Goal: Task Accomplishment & Management: Use online tool/utility

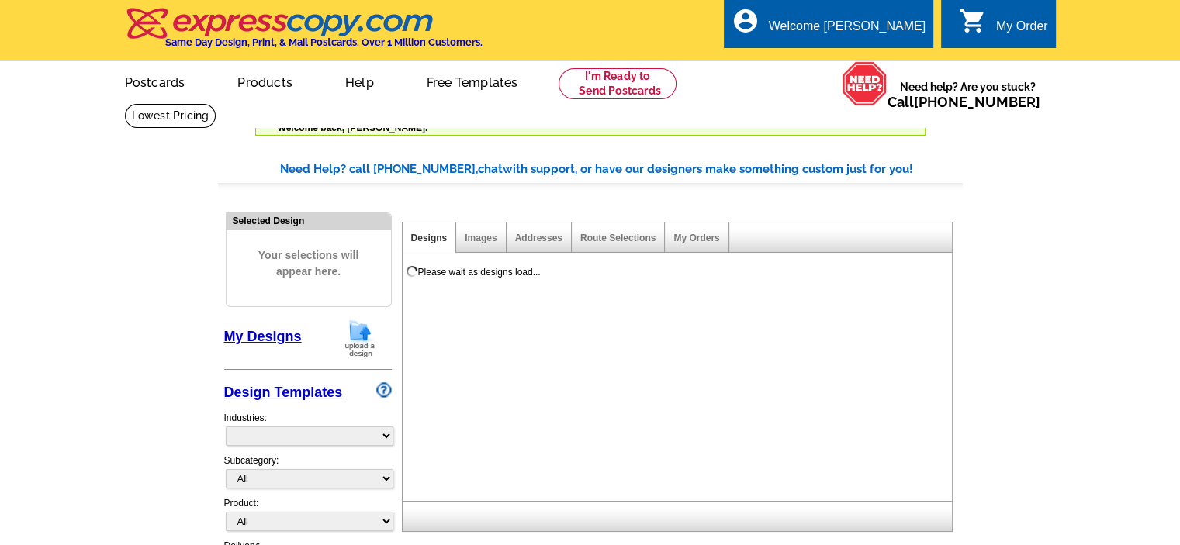
select select "785"
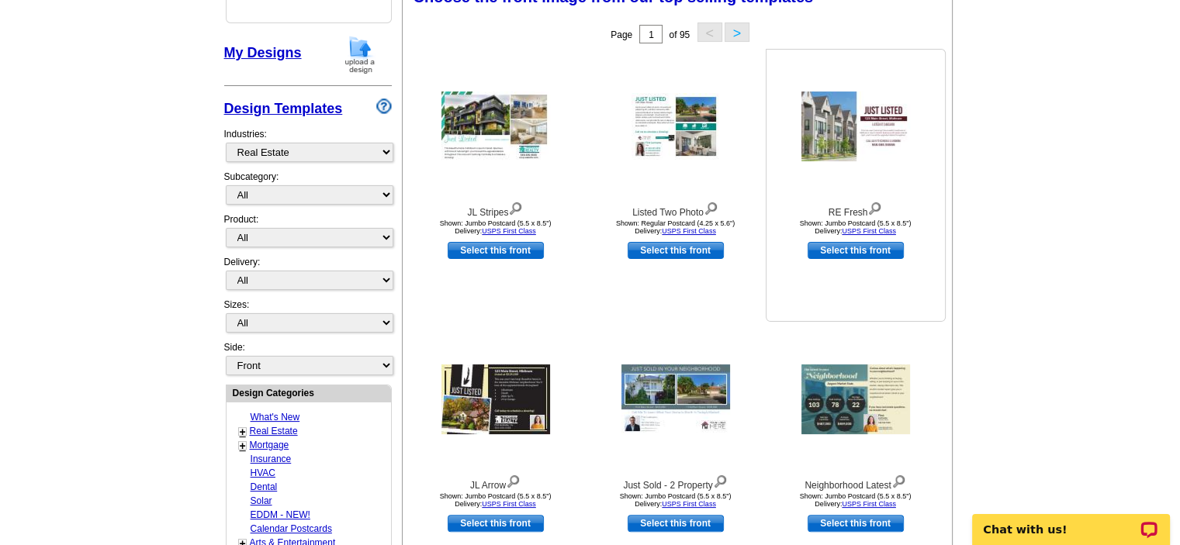
scroll to position [310, 0]
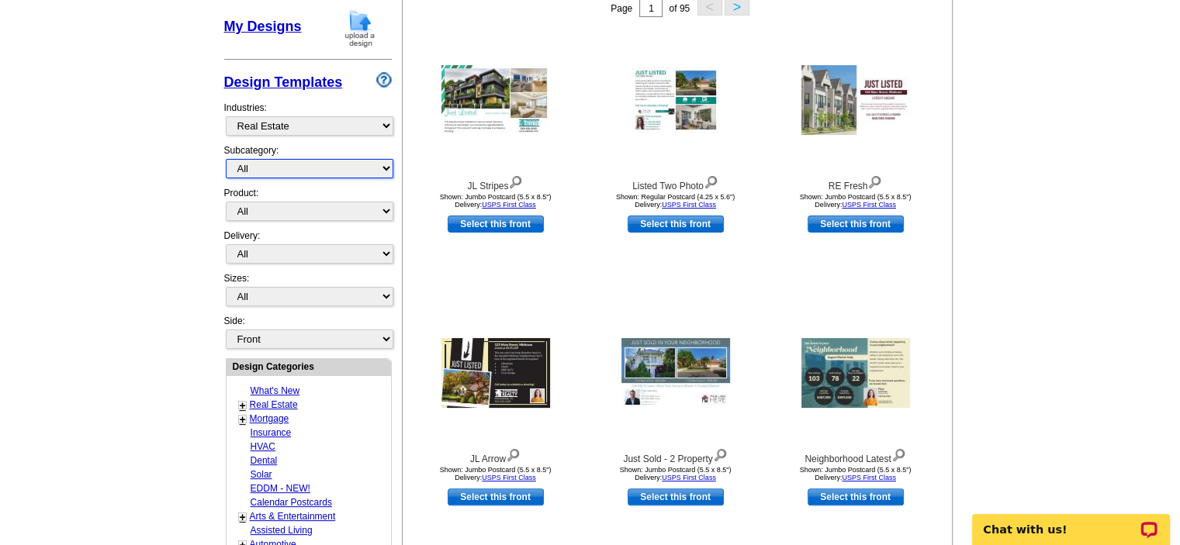
click at [265, 173] on select "All RE/MAX® Referrals [PERSON_NAME]® Berkshire Hathaway Home Services Century 2…" at bounding box center [310, 168] width 168 height 19
click at [67, 248] on main "Need Help? call [PHONE_NUMBER], chat with support, or have our designers make s…" at bounding box center [590, 404] width 1180 height 1154
click at [271, 207] on select "All Postcards Letters and flyers Business Cards Door Hangers Greeting Cards" at bounding box center [310, 211] width 168 height 19
select select "1"
click at [226, 202] on select "All Postcards Letters and flyers Business Cards Door Hangers Greeting Cards" at bounding box center [310, 211] width 168 height 19
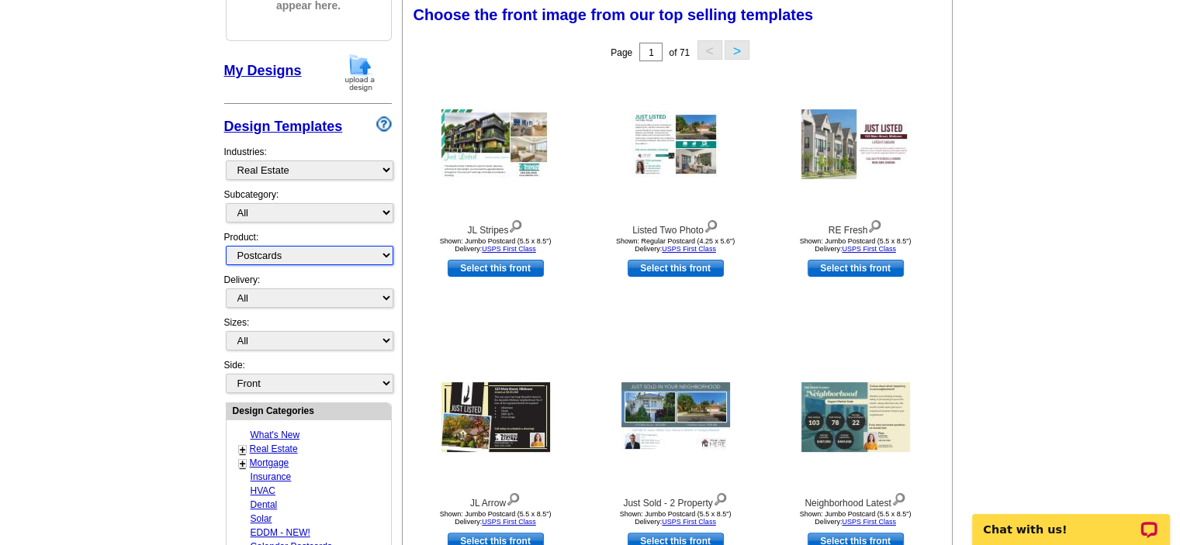
scroll to position [263, 0]
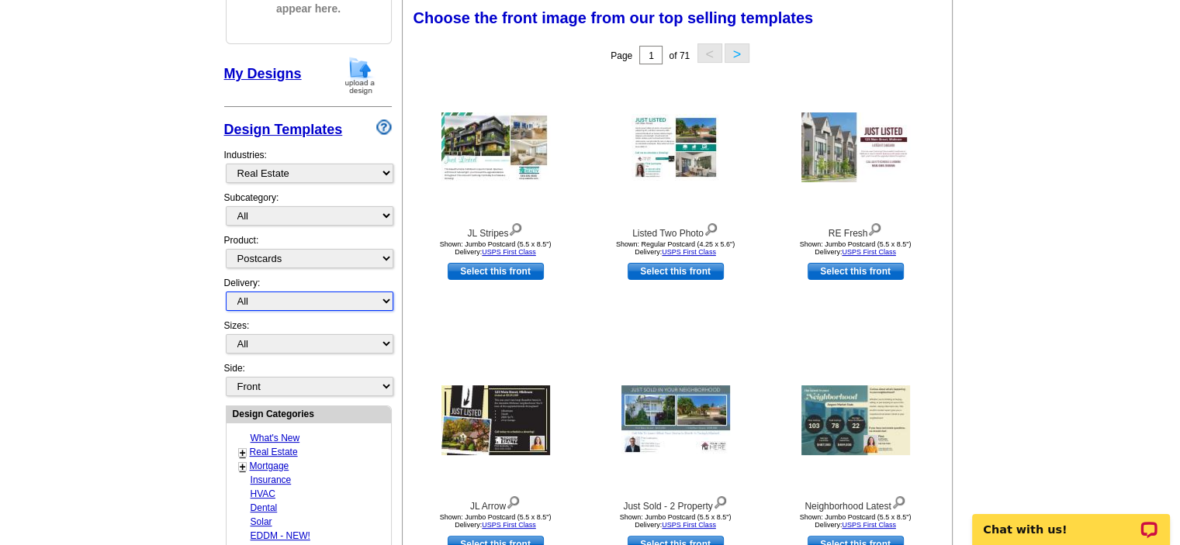
click at [265, 292] on select "All First Class Mail Shipped to Me EDDM Save 66% on Postage" at bounding box center [310, 301] width 168 height 19
select select "4"
click at [226, 292] on select "All First Class Mail Shipped to Me EDDM Save 66% on Postage" at bounding box center [310, 301] width 168 height 19
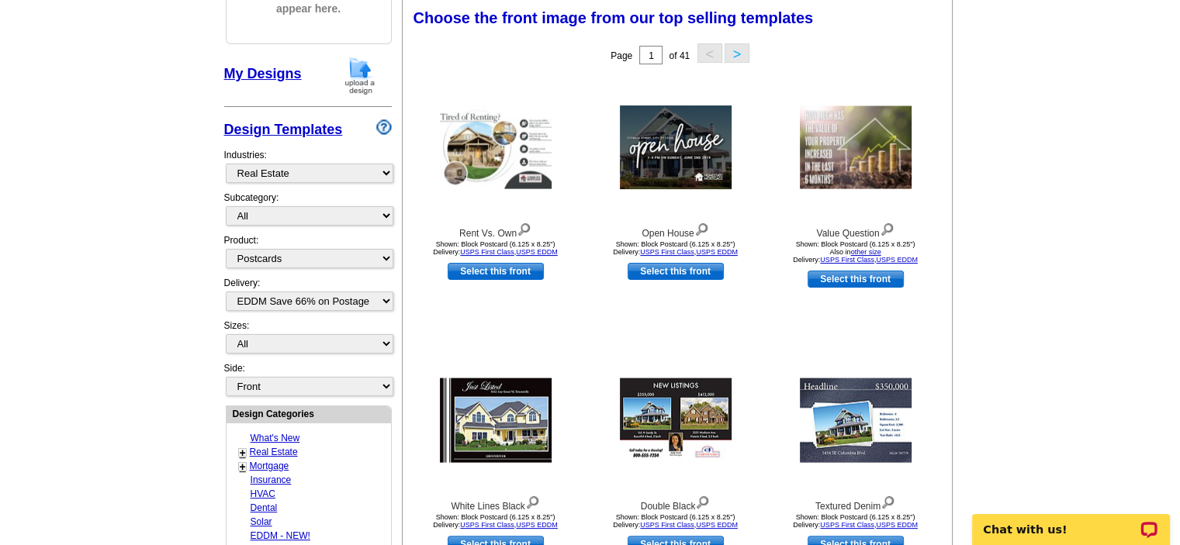
click at [165, 235] on main "Need Help? call [PHONE_NUMBER], chat with support, or have our designers make s…" at bounding box center [590, 451] width 1180 height 1154
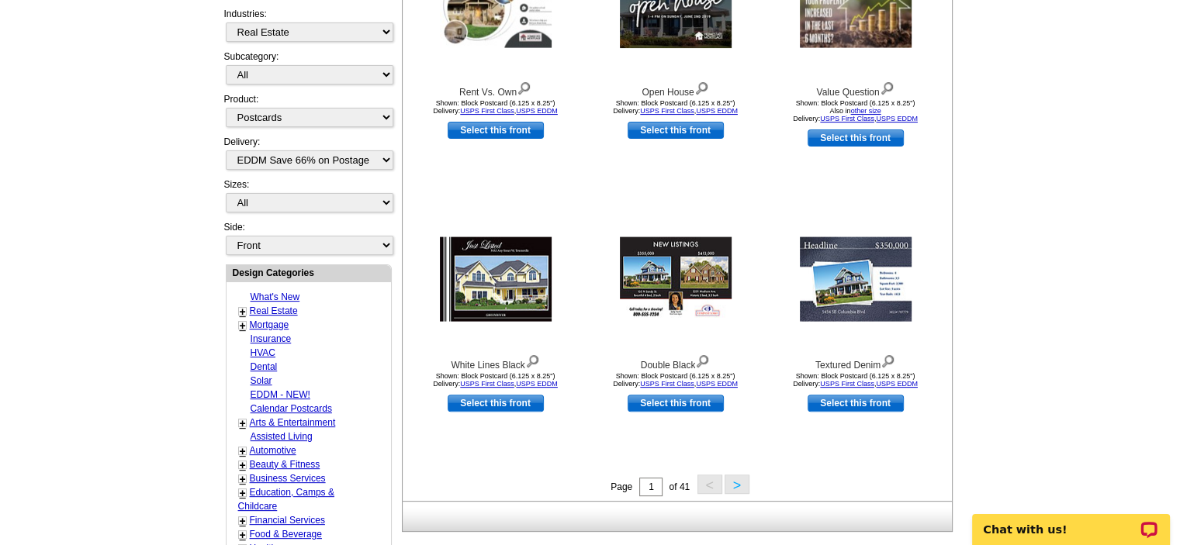
scroll to position [418, 0]
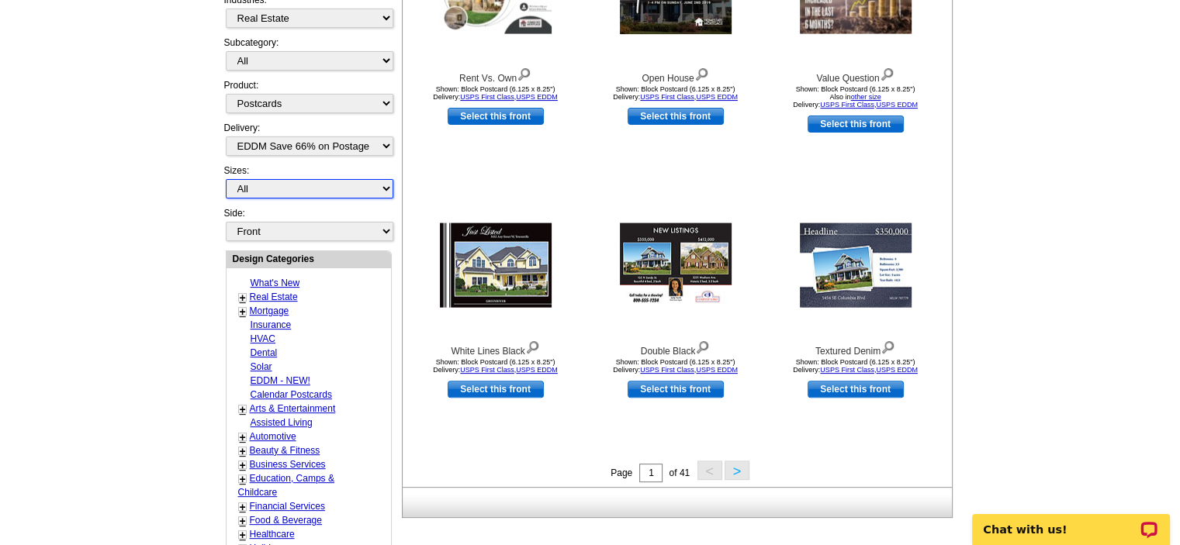
click at [261, 181] on select "All Jumbo Postcard (5.5" x 8.5") Regular Postcard (4.25" x 5.6") Panoramic Post…" at bounding box center [310, 188] width 168 height 19
select select "14"
click at [226, 179] on select "All Jumbo Postcard (5.5" x 8.5") Regular Postcard (4.25" x 5.6") Panoramic Post…" at bounding box center [310, 188] width 168 height 19
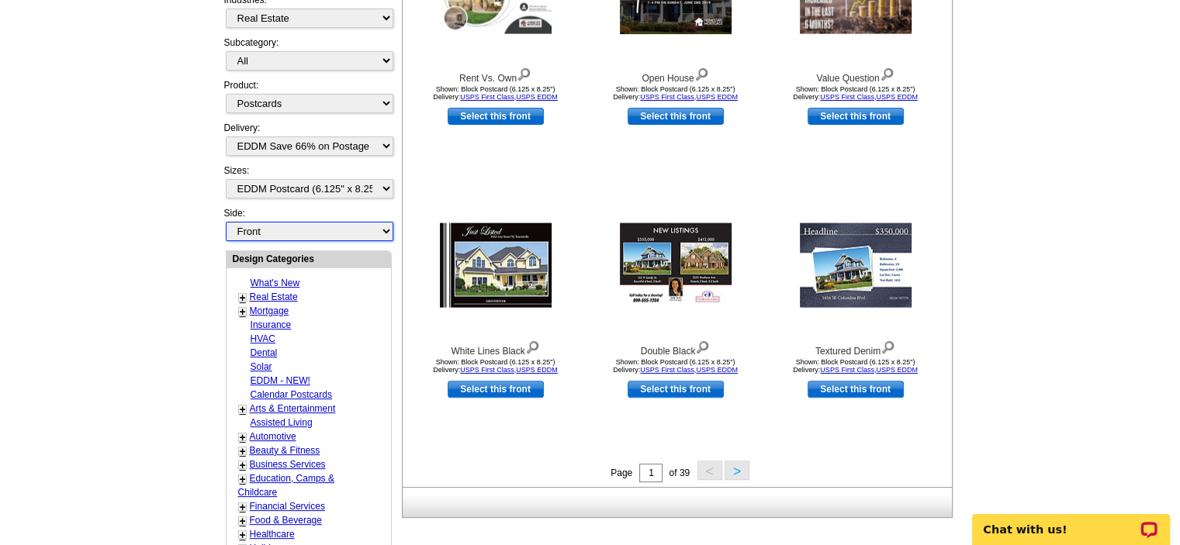
click at [273, 224] on select "Front Back" at bounding box center [310, 231] width 168 height 19
select select "front"
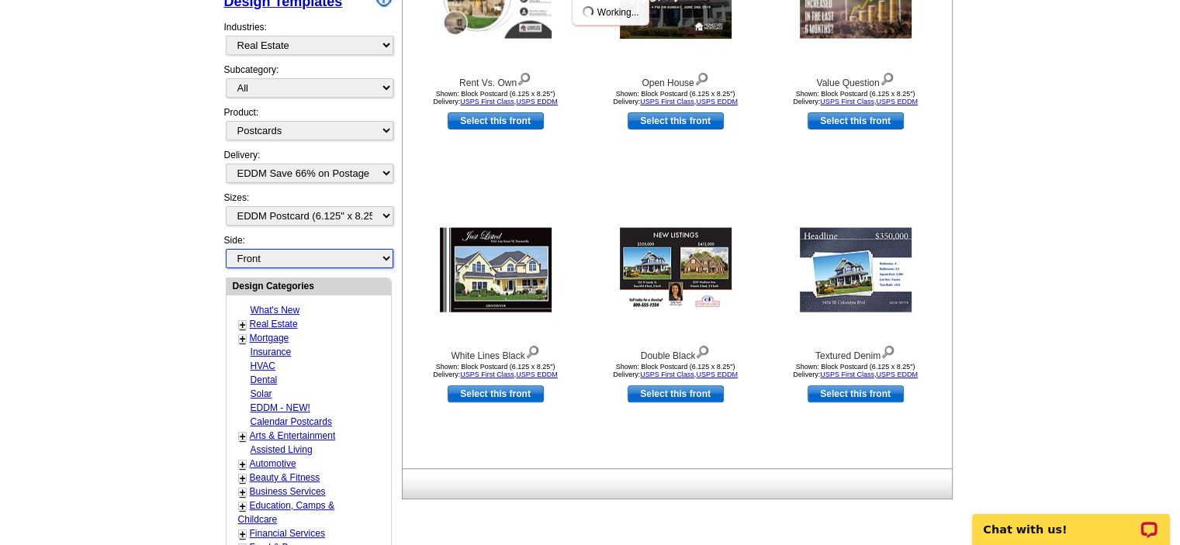
click at [273, 224] on div "My Designs Design Templates Industries: What's New Real Estate Mortgage Insuran…" at bounding box center [308, 99] width 168 height 342
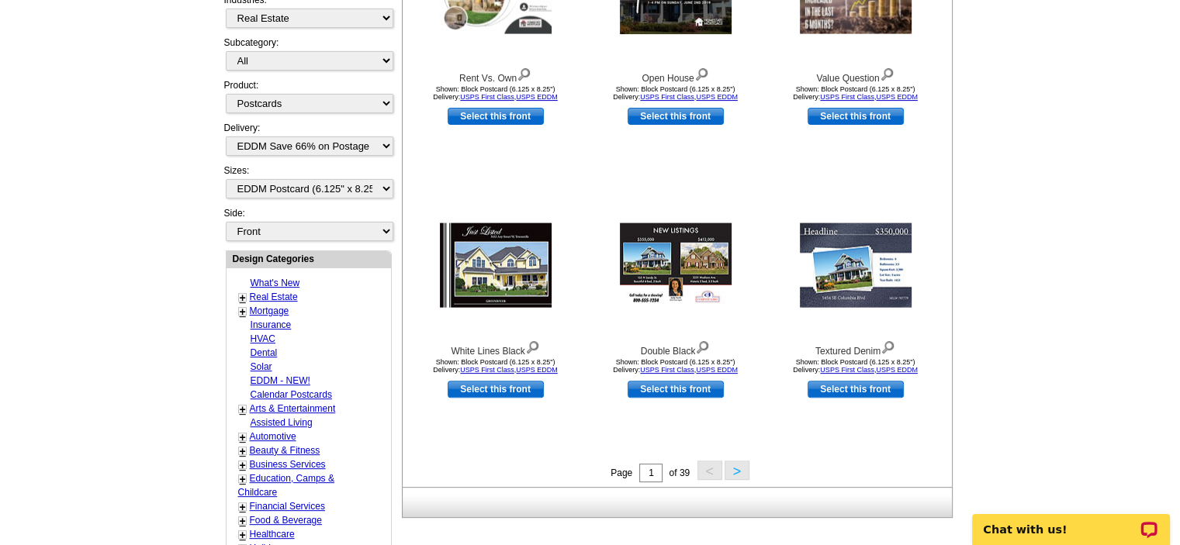
click at [240, 292] on link "+" at bounding box center [243, 298] width 6 height 12
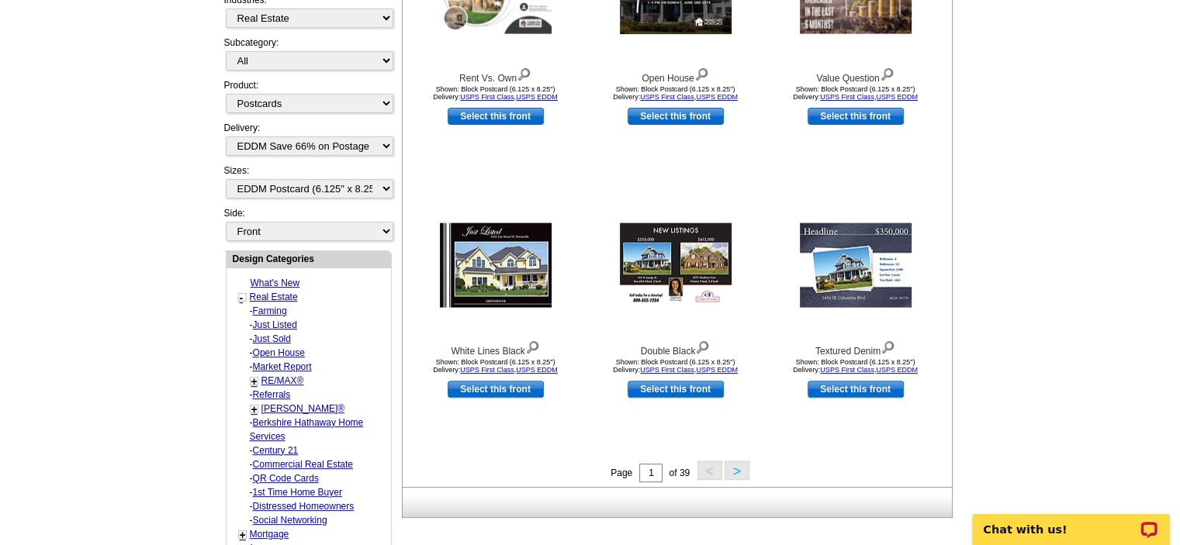
click at [286, 320] on link "Just Listed" at bounding box center [275, 325] width 44 height 11
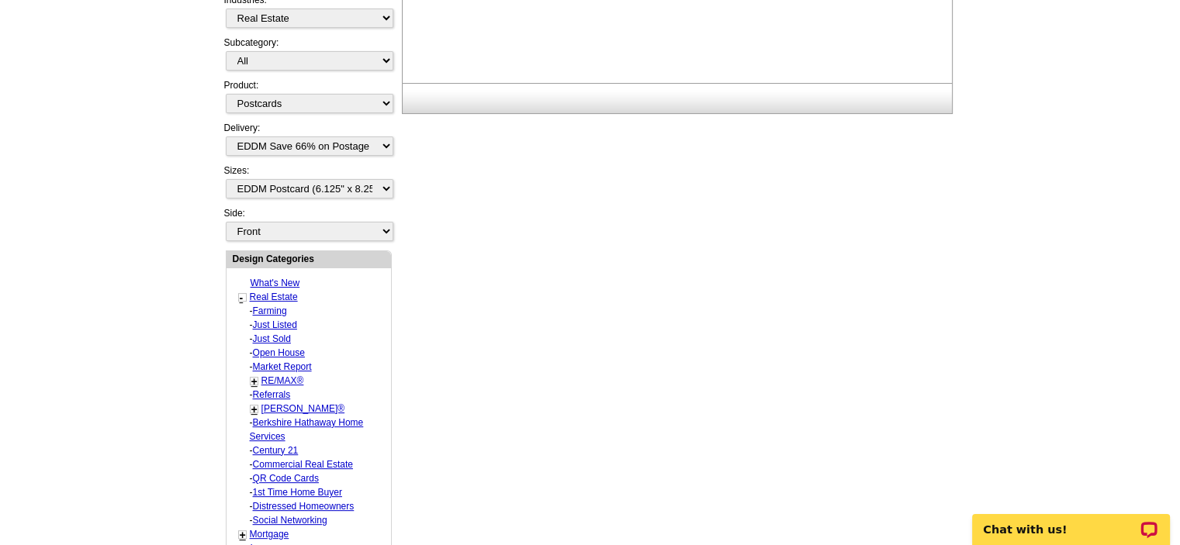
select select "788"
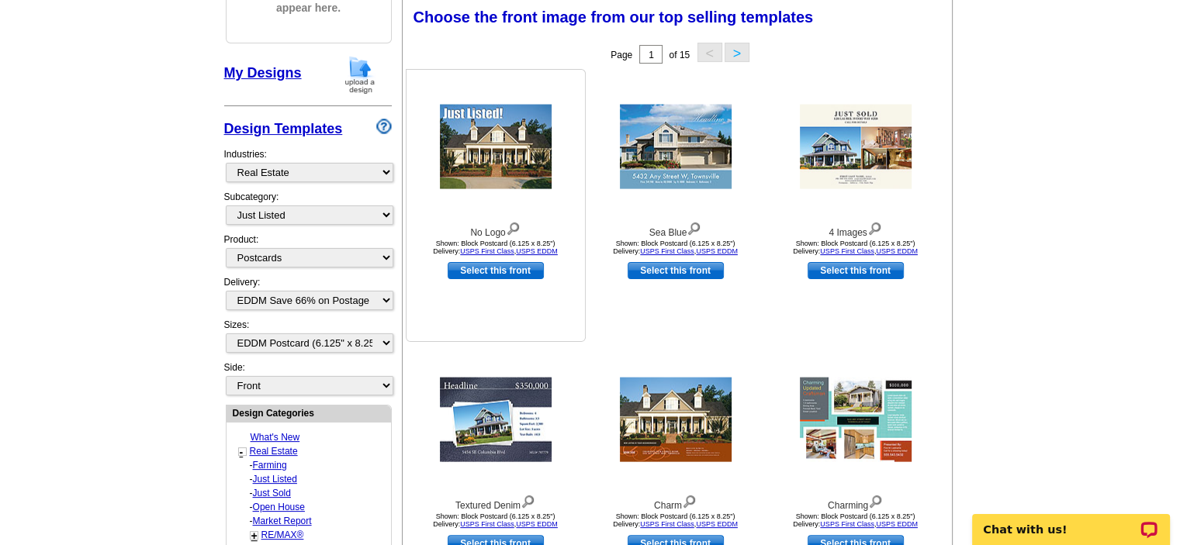
scroll to position [263, 0]
